Goal: Information Seeking & Learning: Check status

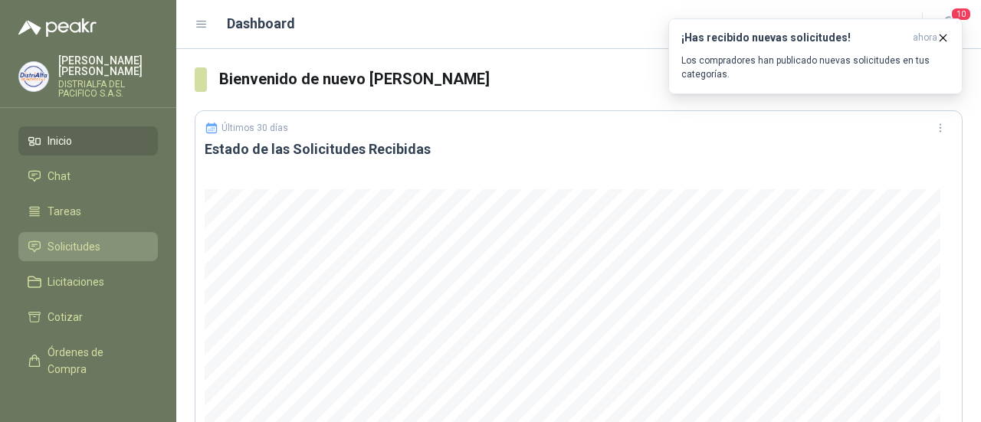
click at [77, 241] on span "Solicitudes" at bounding box center [74, 246] width 53 height 17
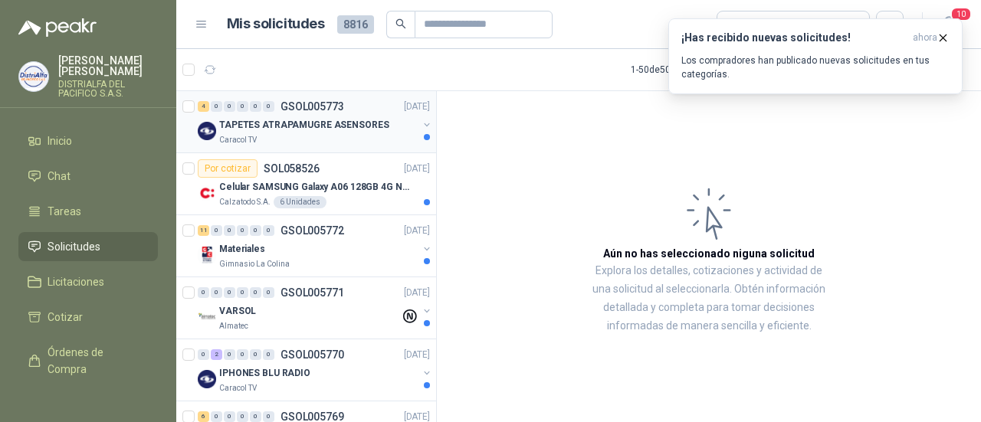
click at [320, 136] on div "Caracol TV" at bounding box center [318, 140] width 199 height 12
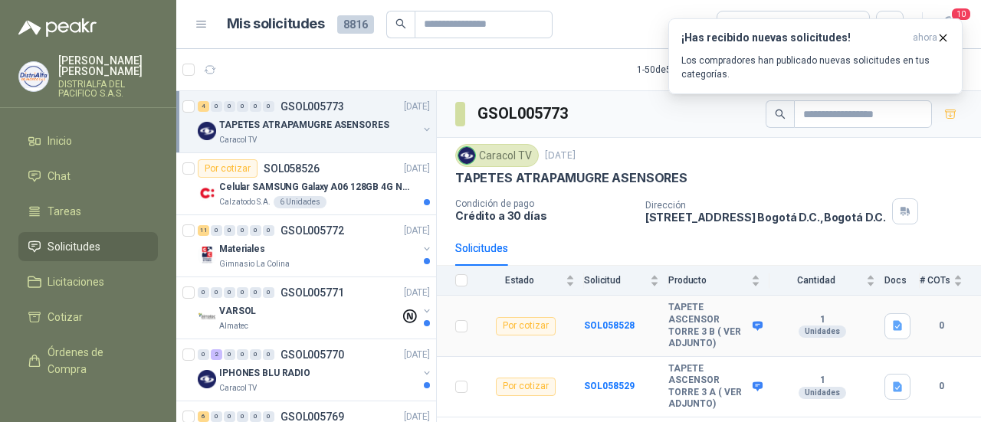
click at [613, 316] on td "SOL058528" at bounding box center [626, 326] width 84 height 61
click at [604, 325] on b "SOL058528" at bounding box center [609, 325] width 51 height 11
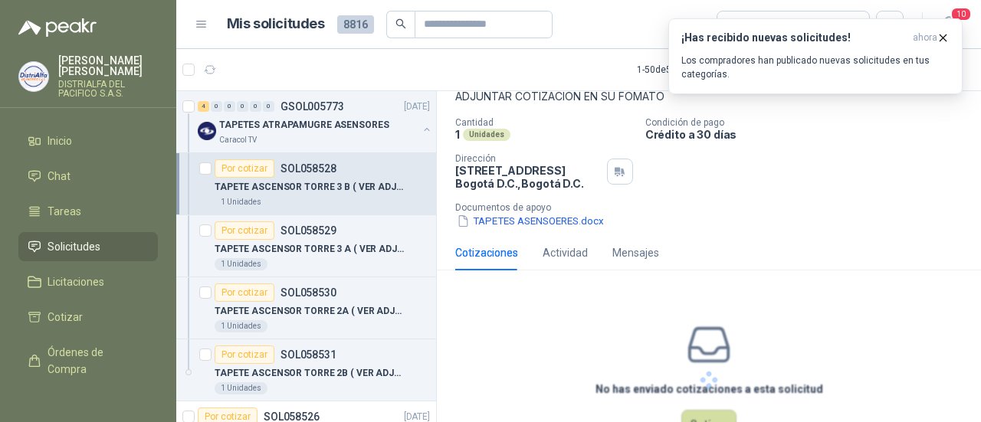
scroll to position [148, 0]
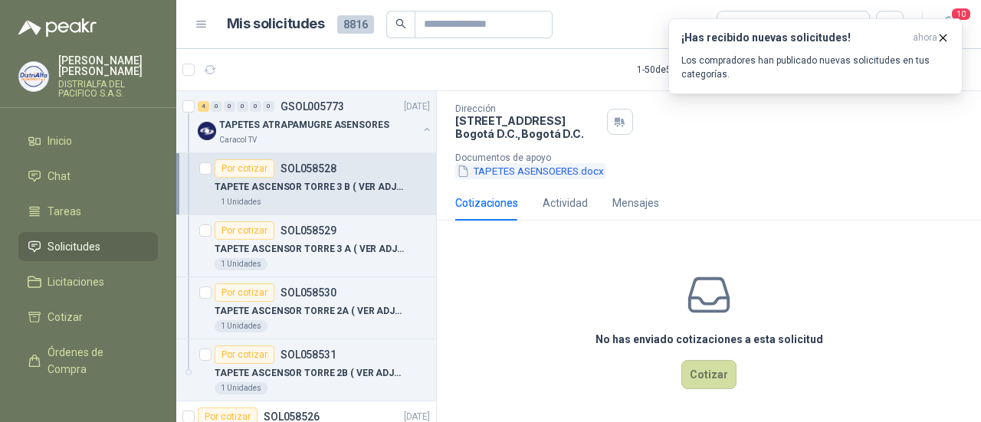
click at [520, 172] on button "TAPETES ASENSOERES.docx" at bounding box center [530, 171] width 150 height 16
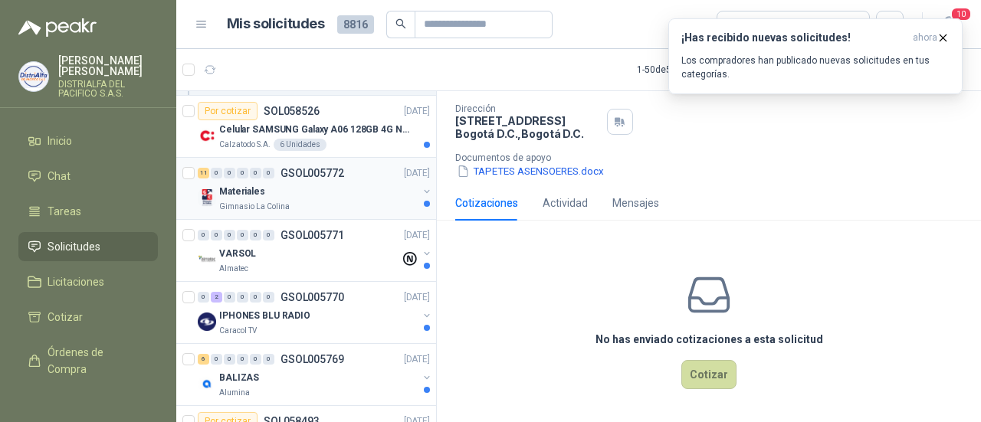
scroll to position [307, 0]
click at [327, 244] on div "VARSOL" at bounding box center [309, 253] width 181 height 18
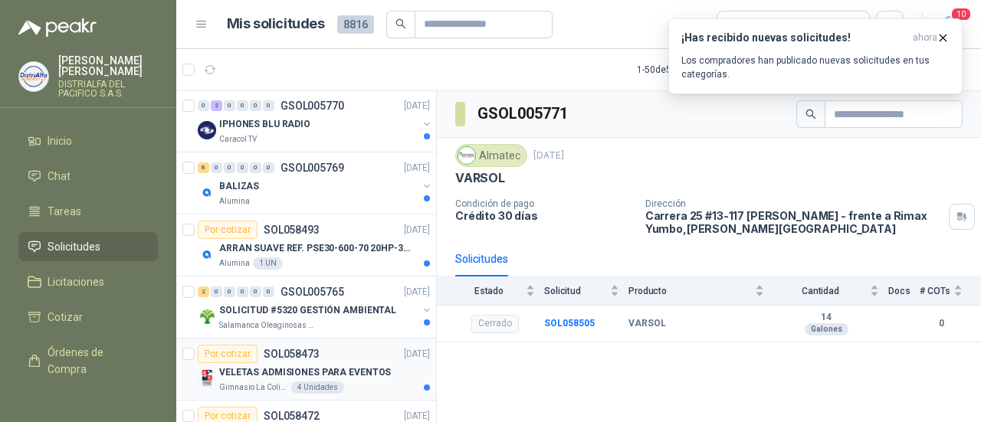
scroll to position [510, 0]
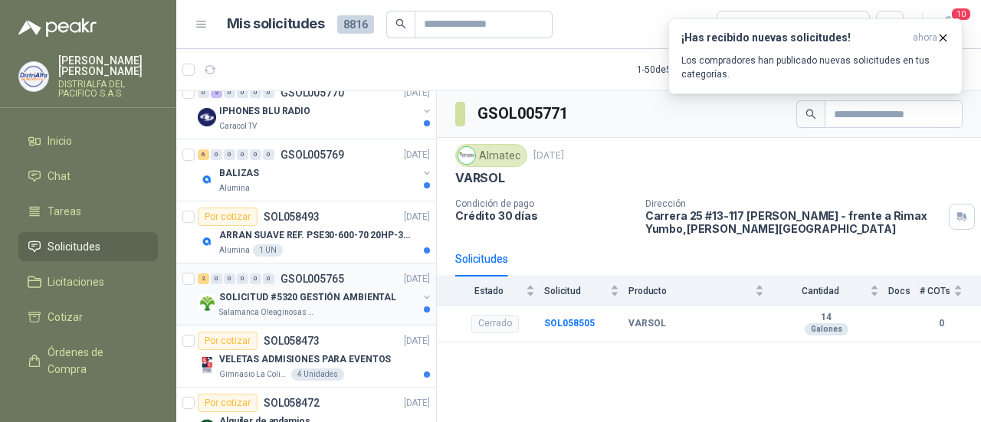
click at [310, 290] on p "SOLICITUD #5320 GESTIÓN AMBIENTAL" at bounding box center [307, 297] width 177 height 15
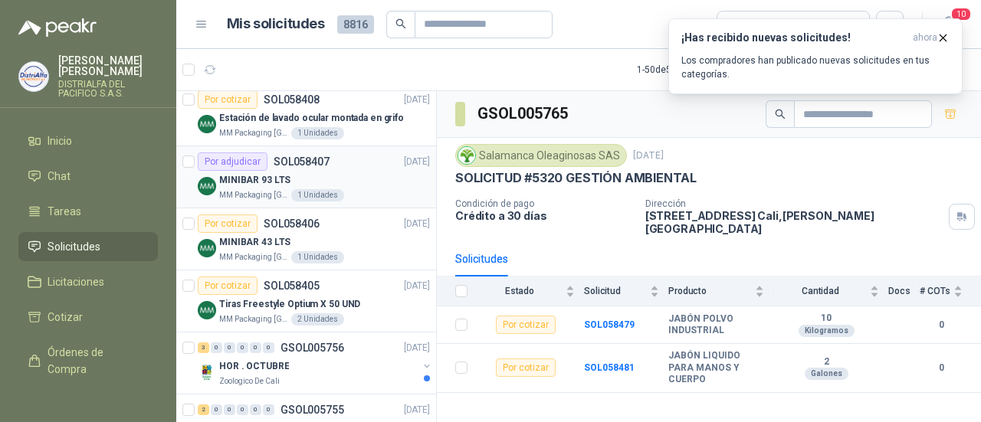
scroll to position [1328, 0]
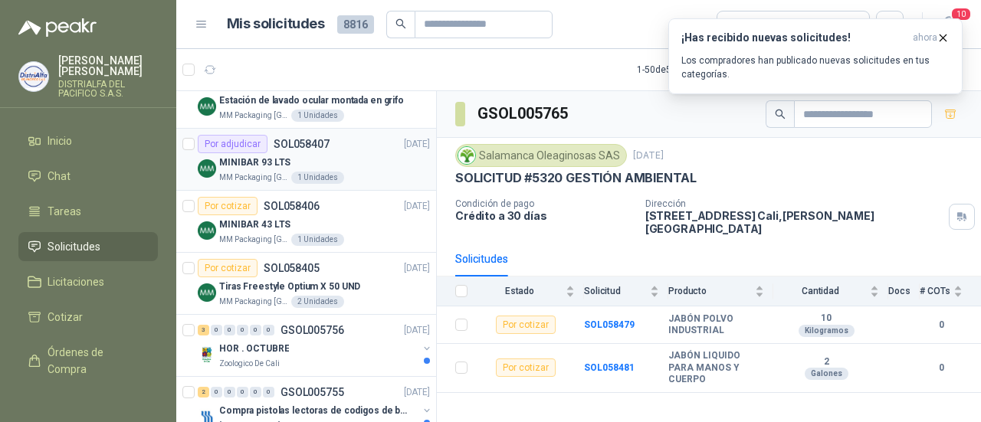
click at [330, 358] on div "Zoologico De Cali" at bounding box center [318, 364] width 199 height 12
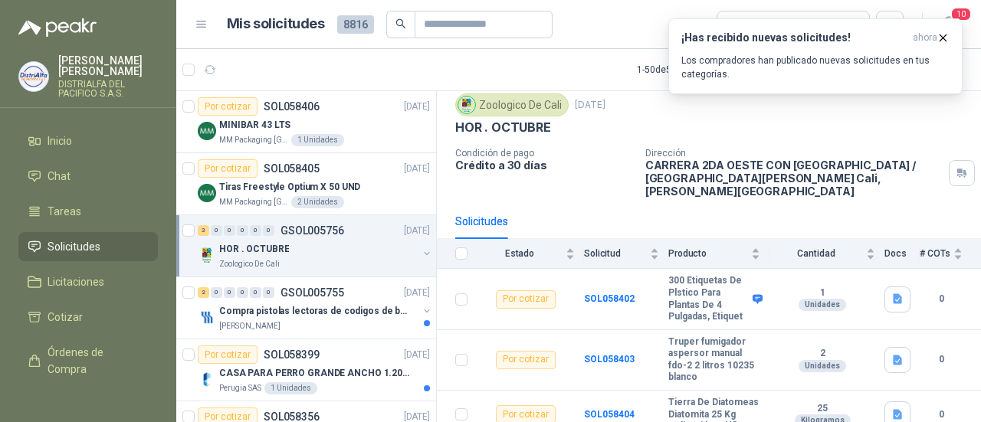
scroll to position [1430, 0]
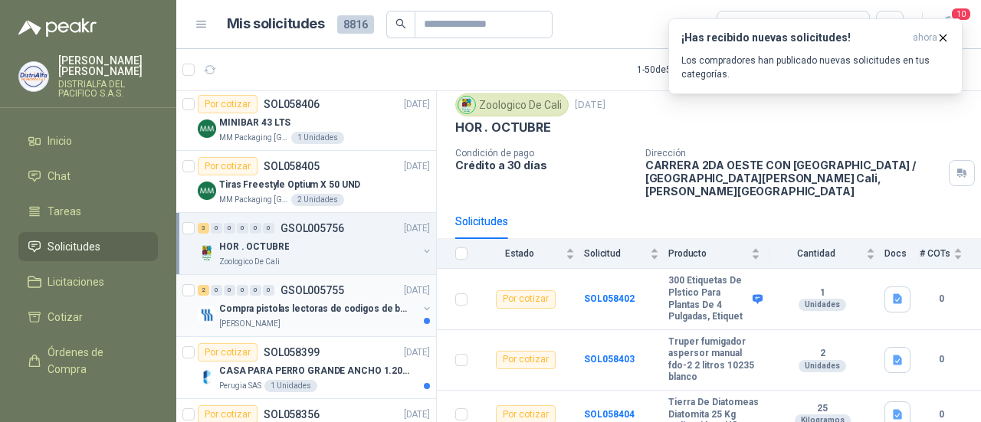
click at [325, 318] on div "[PERSON_NAME]" at bounding box center [318, 324] width 199 height 12
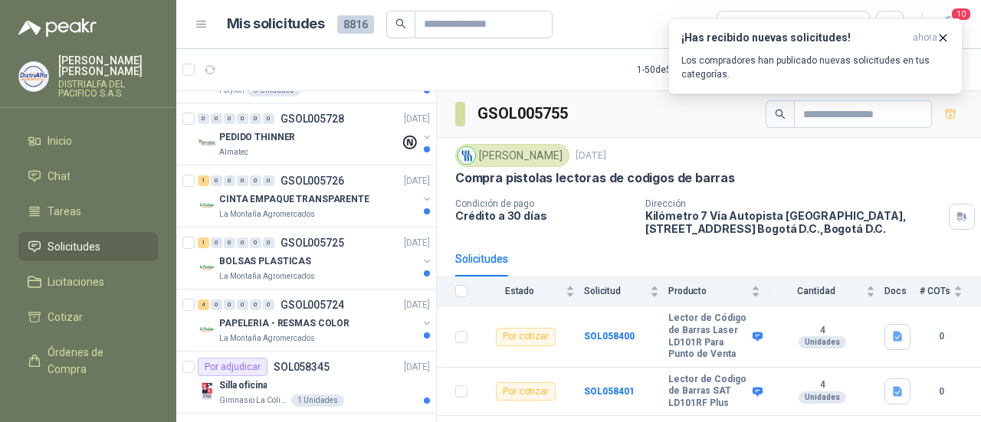
scroll to position [1839, 0]
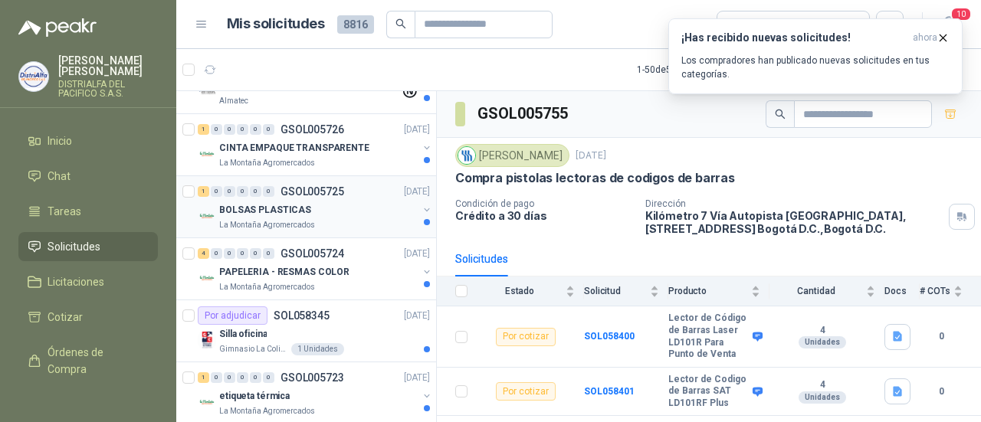
click at [290, 203] on p "BOLSAS PLASTICAS" at bounding box center [265, 210] width 92 height 15
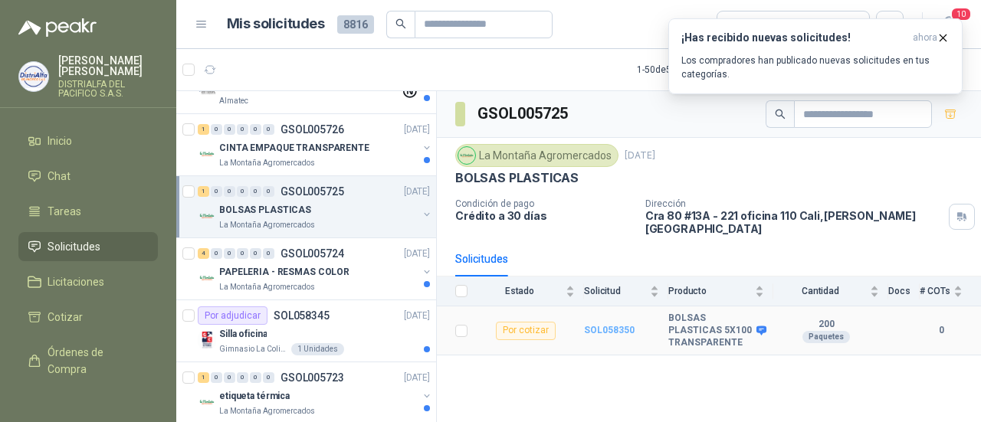
click at [603, 325] on b "SOL058350" at bounding box center [609, 330] width 51 height 11
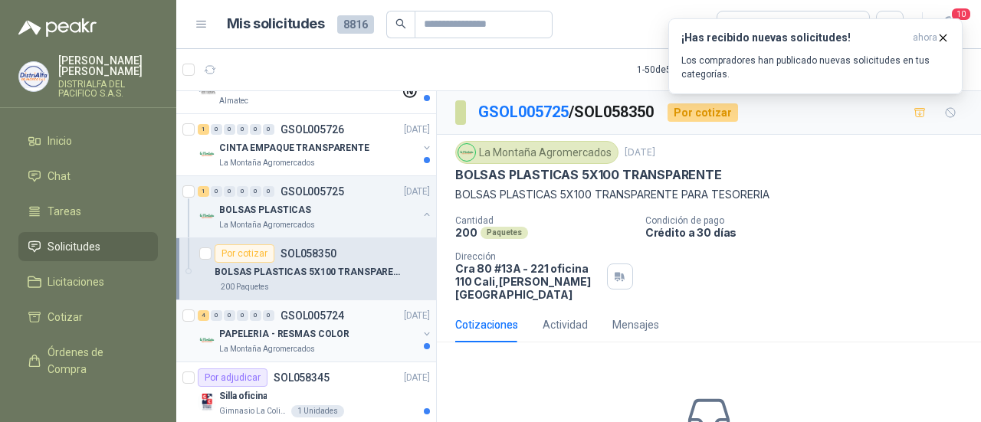
click at [332, 313] on div "4 0 0 0 0 0 GSOL005724 [DATE]" at bounding box center [315, 316] width 235 height 18
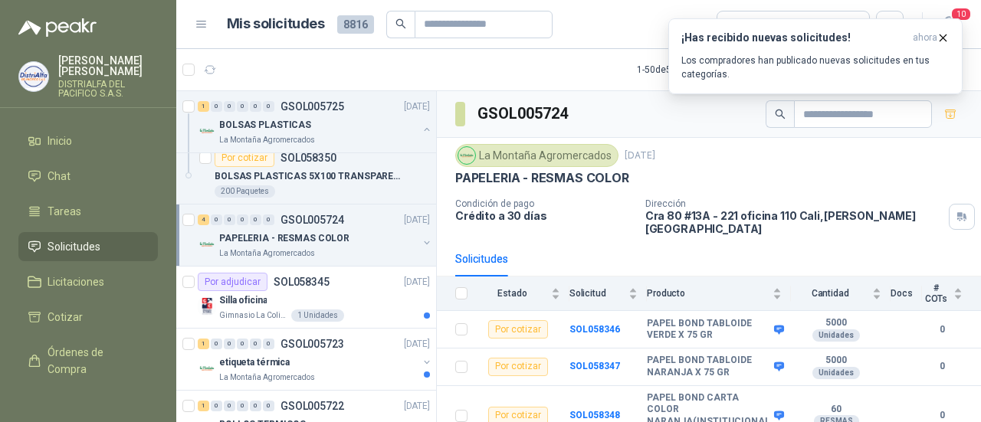
scroll to position [1941, 0]
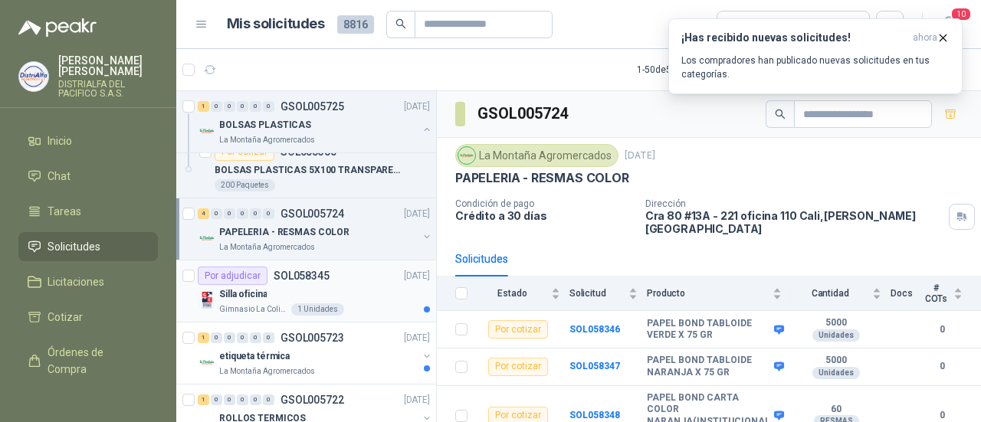
click at [325, 290] on div "Silla oficina" at bounding box center [324, 294] width 211 height 18
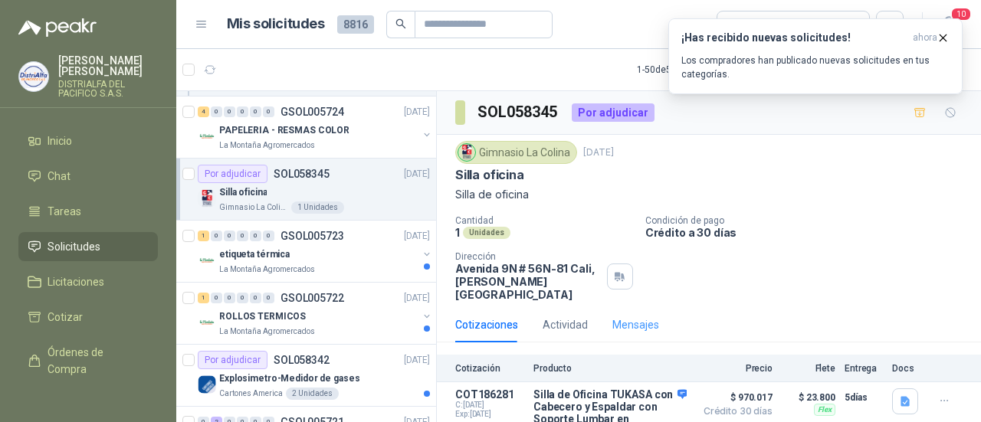
scroll to position [34, 0]
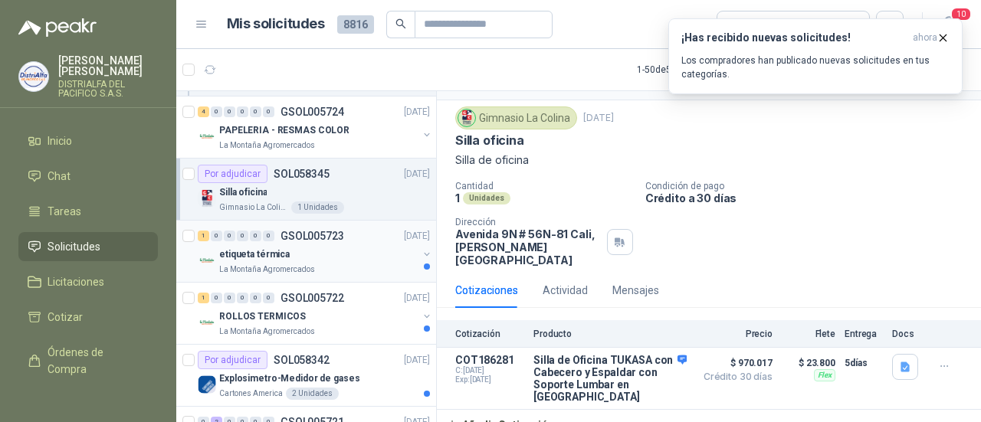
click at [282, 252] on div "etiqueta térmica" at bounding box center [318, 254] width 199 height 18
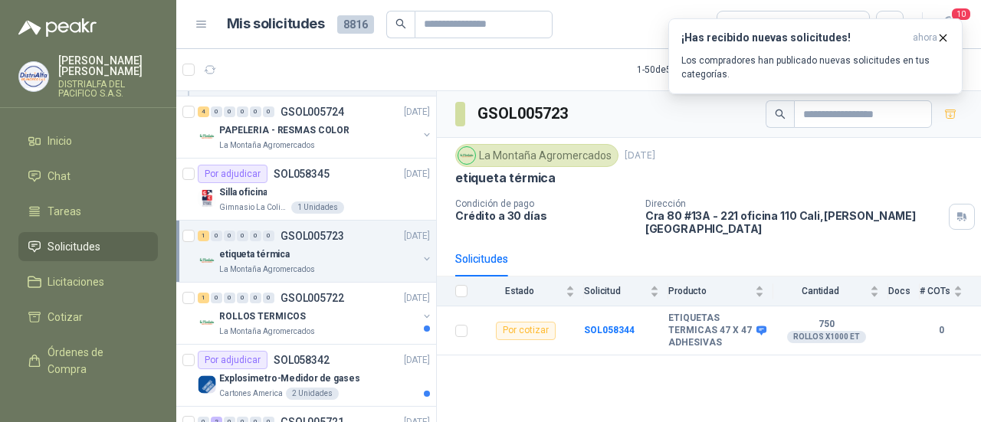
scroll to position [2095, 0]
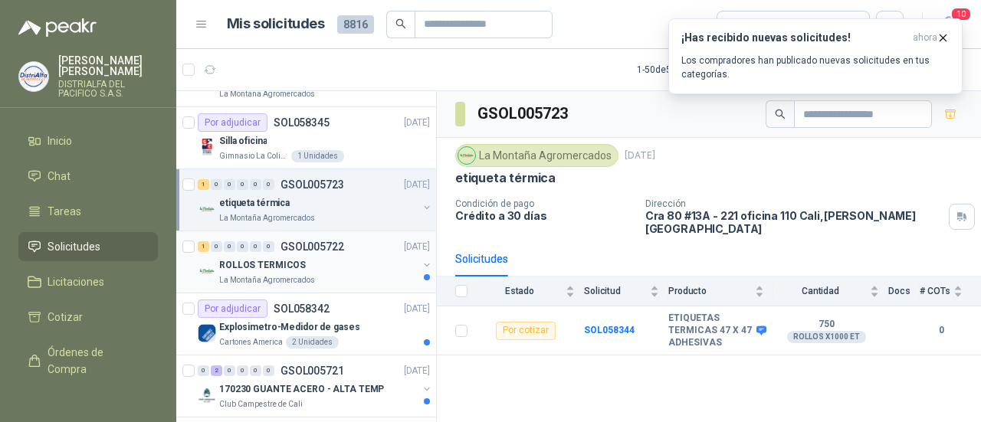
click at [282, 258] on p "ROLLOS TERMICOS" at bounding box center [262, 265] width 87 height 15
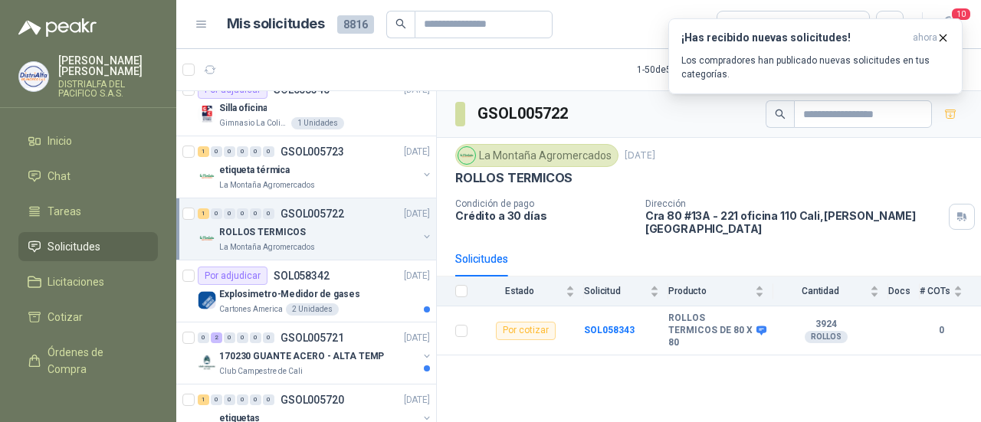
scroll to position [2146, 0]
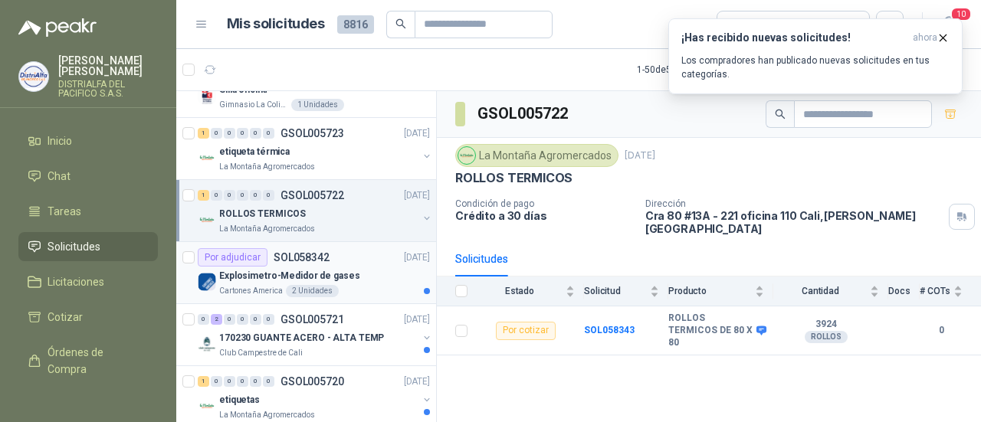
click at [274, 269] on p "Explosimetro-Medidor de gases" at bounding box center [289, 276] width 141 height 15
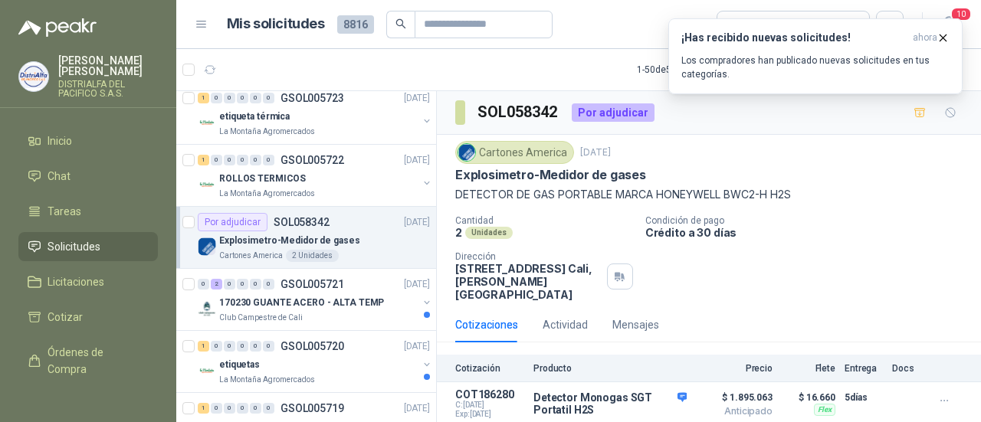
scroll to position [2197, 0]
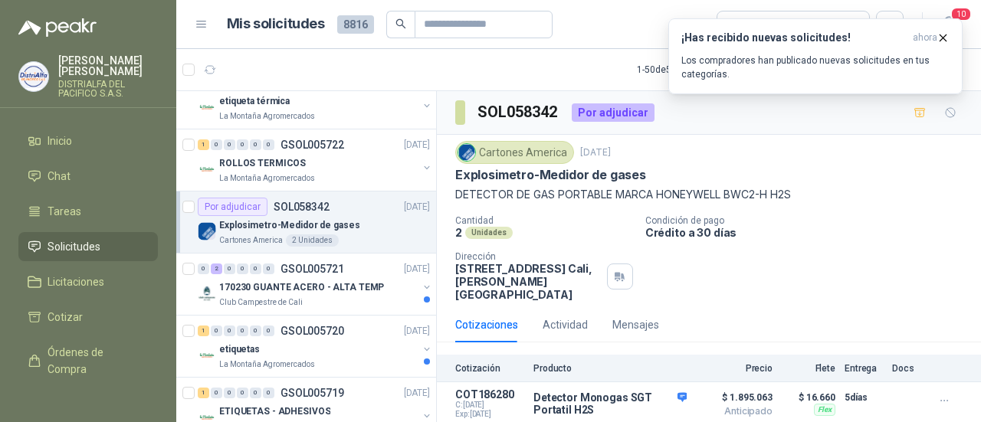
click at [274, 266] on div "0 2 0 0 0 0 GSOL005721 [DATE]" at bounding box center [315, 269] width 235 height 18
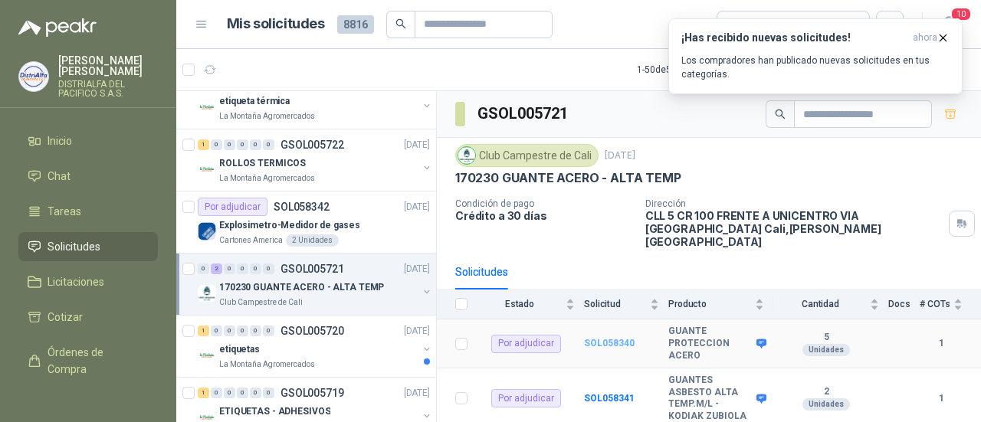
click at [623, 338] on b "SOL058340" at bounding box center [609, 343] width 51 height 11
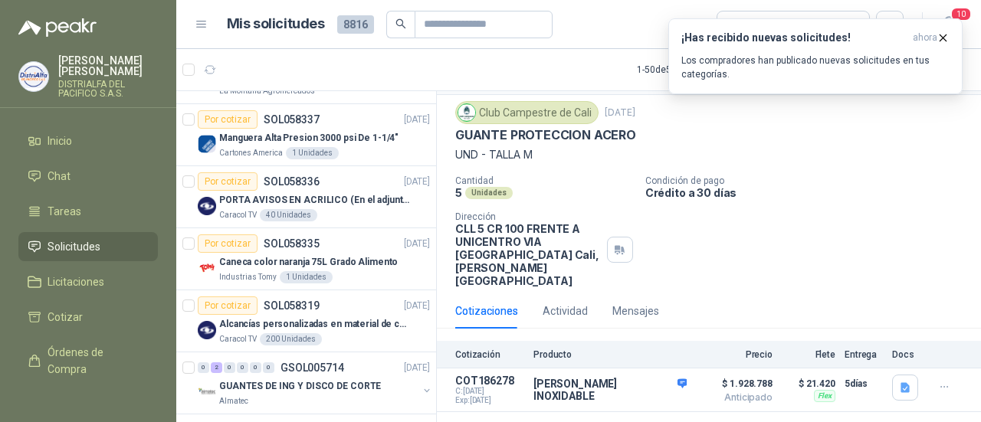
scroll to position [2708, 0]
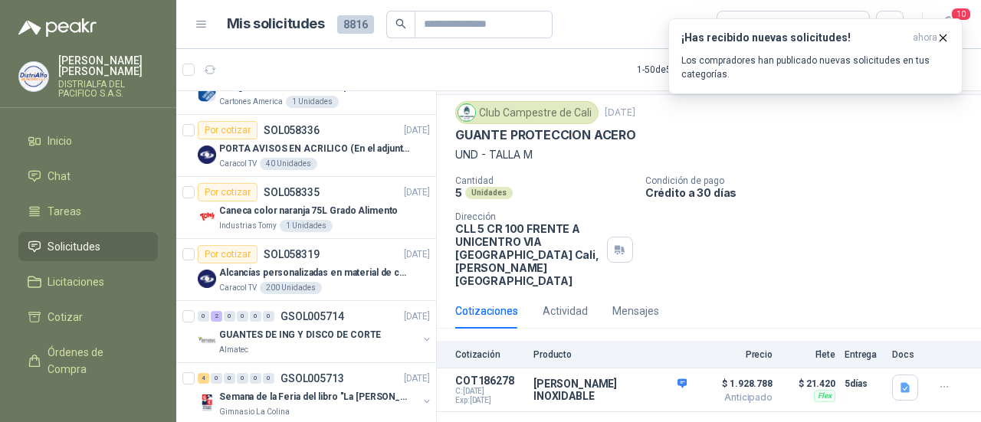
click at [350, 328] on p "GUANTES DE ING Y DISCO DE CORTE" at bounding box center [300, 335] width 162 height 15
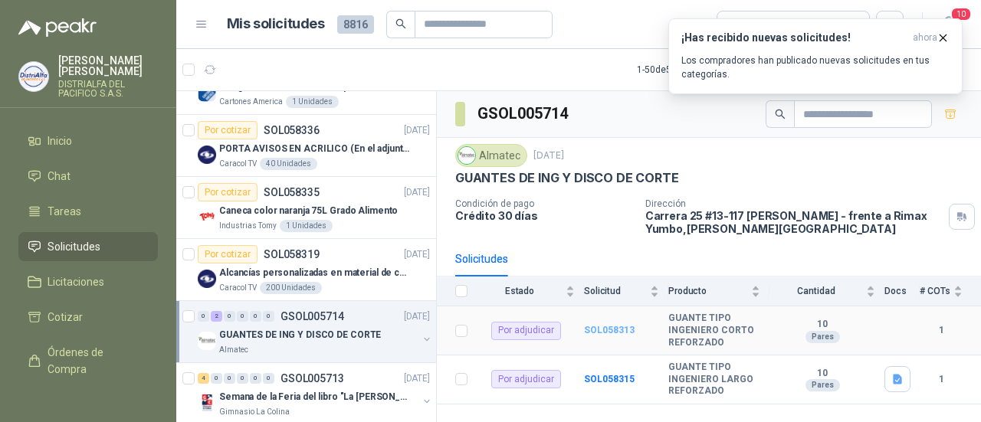
click at [589, 329] on b "SOL058313" at bounding box center [609, 330] width 51 height 11
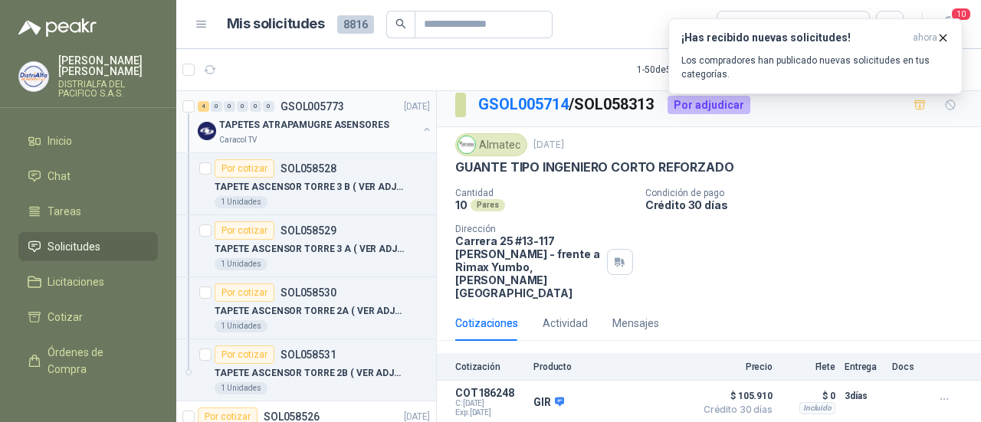
click at [232, 125] on p "TAPETES ATRAPAMUGRE ASENSORES" at bounding box center [304, 125] width 170 height 15
